Goal: Find contact information: Find contact information

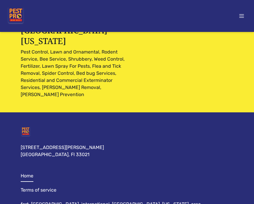
scroll to position [2056, 0]
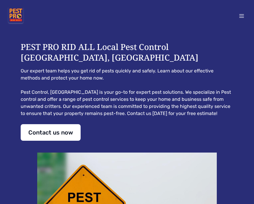
scroll to position [-1, 0]
click at [243, 17] on icon at bounding box center [241, 16] width 5 height 4
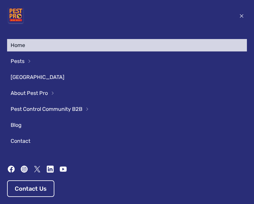
click at [26, 142] on link "Contact" at bounding box center [127, 141] width 233 height 8
